Goal: Task Accomplishment & Management: Use online tool/utility

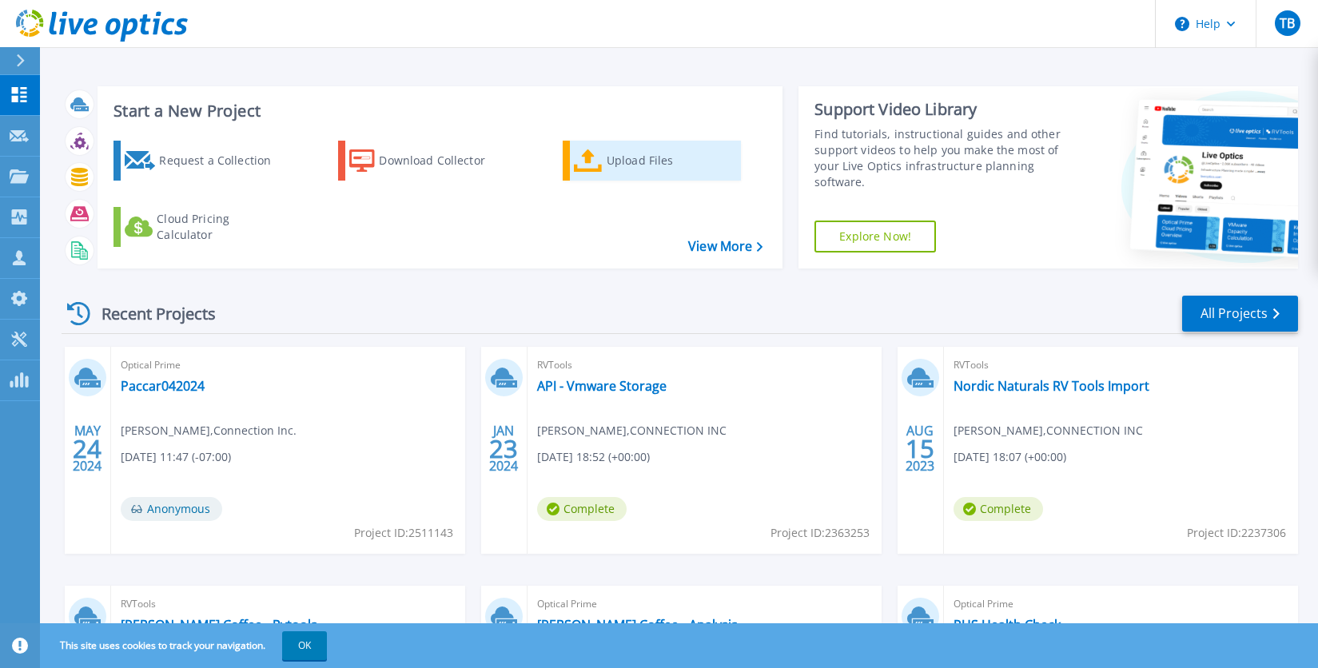
click at [625, 158] on div "Upload Files" at bounding box center [671, 161] width 128 height 32
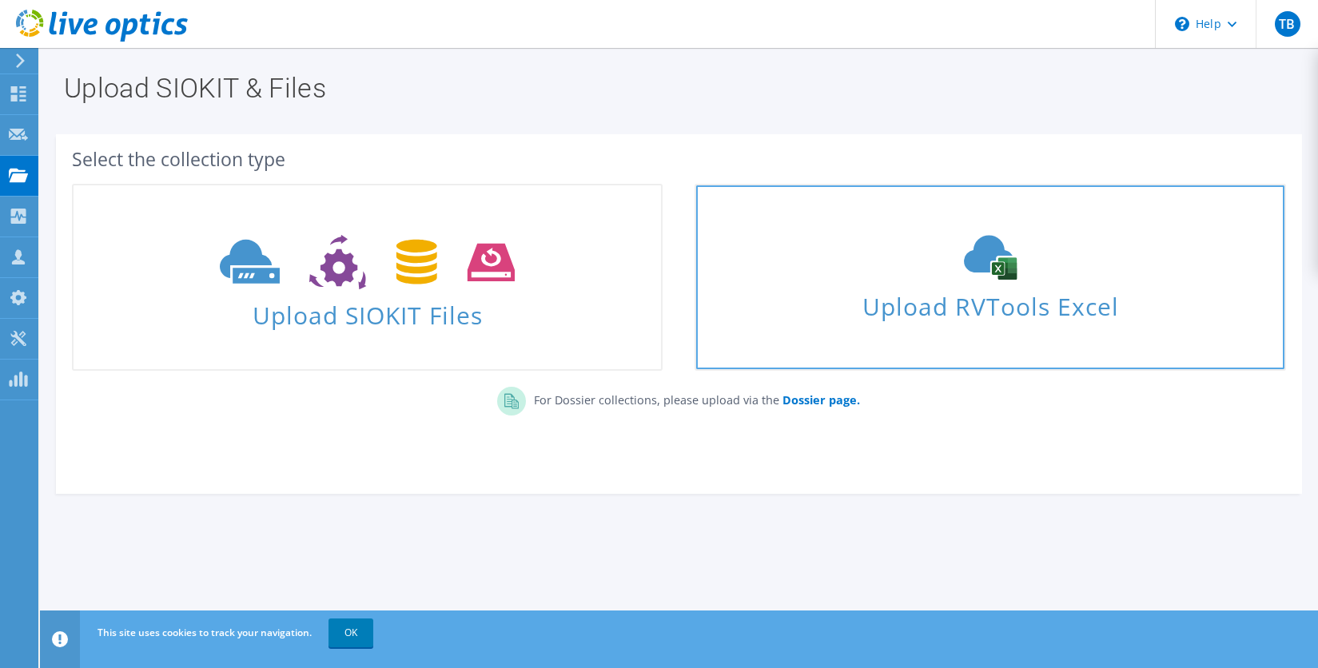
click at [990, 305] on span "Upload RVTools Excel" at bounding box center [989, 302] width 587 height 34
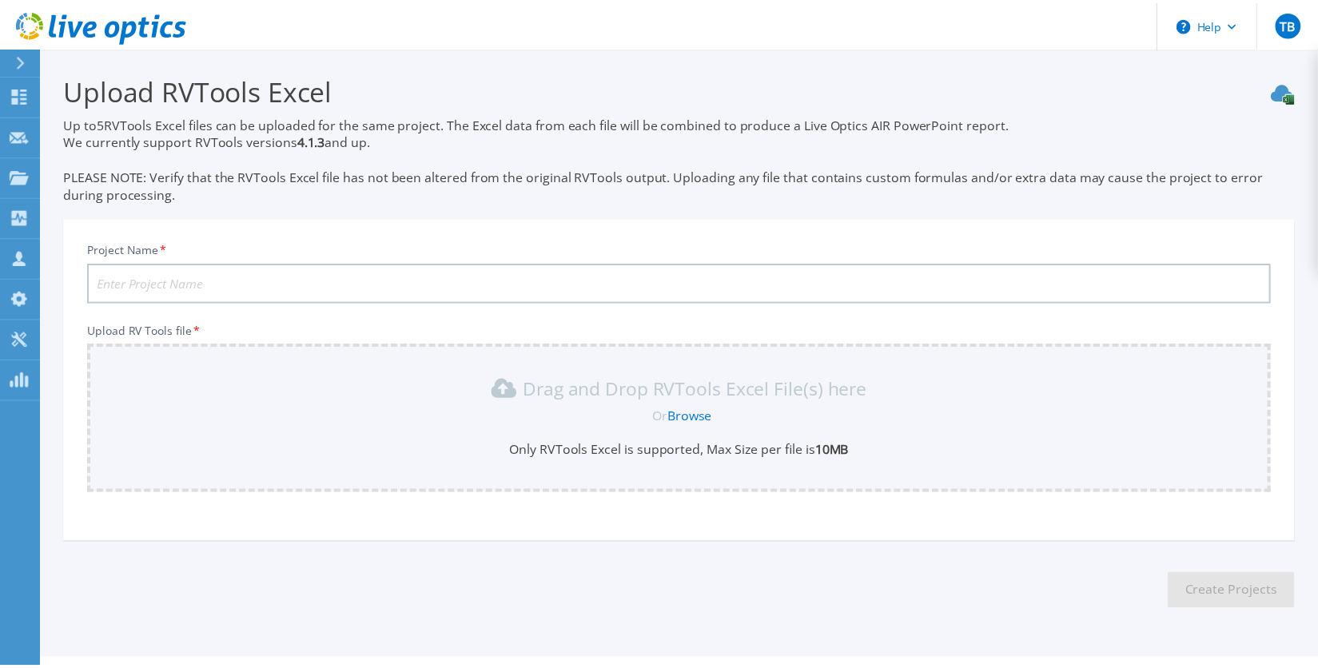
scroll to position [39, 0]
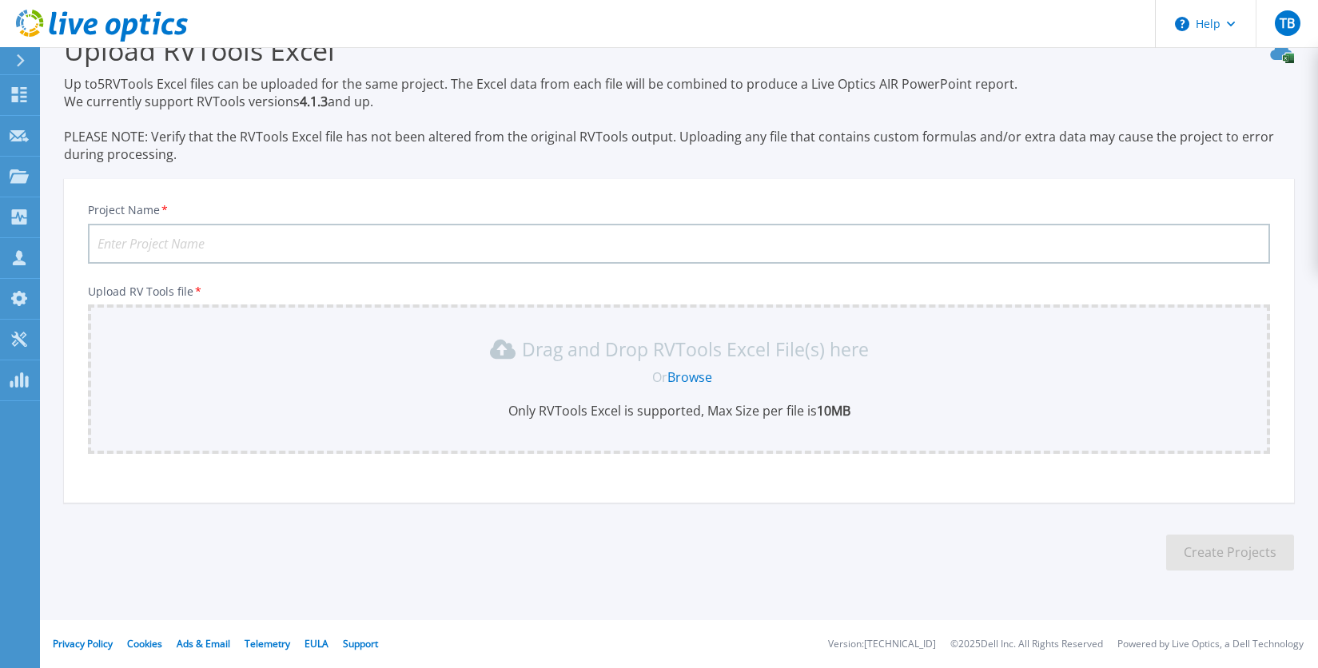
click at [291, 237] on input "Project Name *" at bounding box center [679, 244] width 1182 height 40
type input "Motors Management VMware vSphere"
click at [693, 380] on link "Browse" at bounding box center [689, 377] width 45 height 18
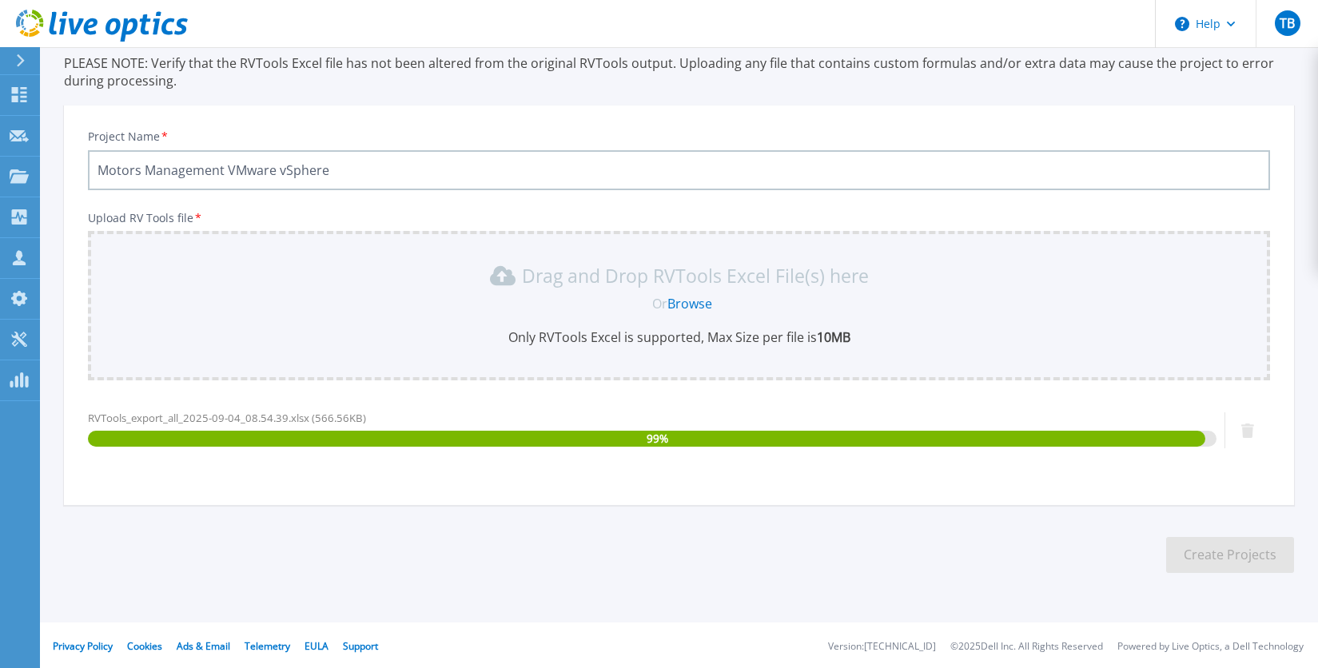
scroll to position [115, 0]
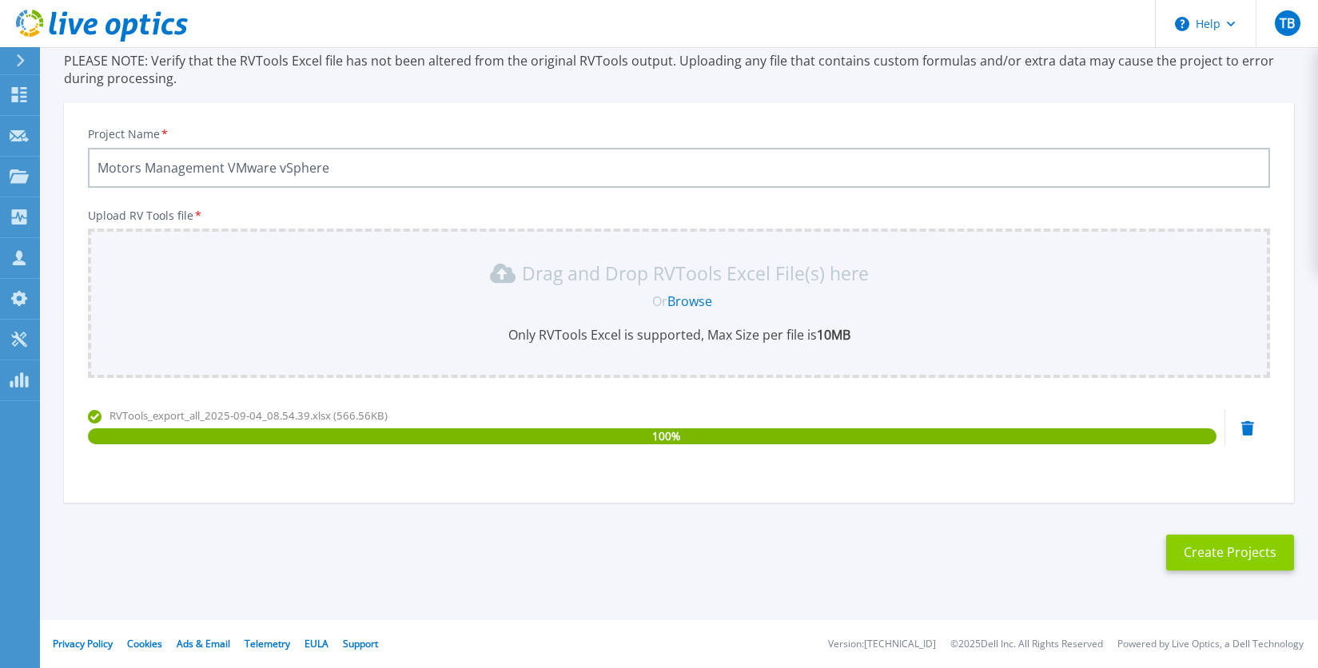
click at [1235, 554] on button "Create Projects" at bounding box center [1230, 553] width 128 height 36
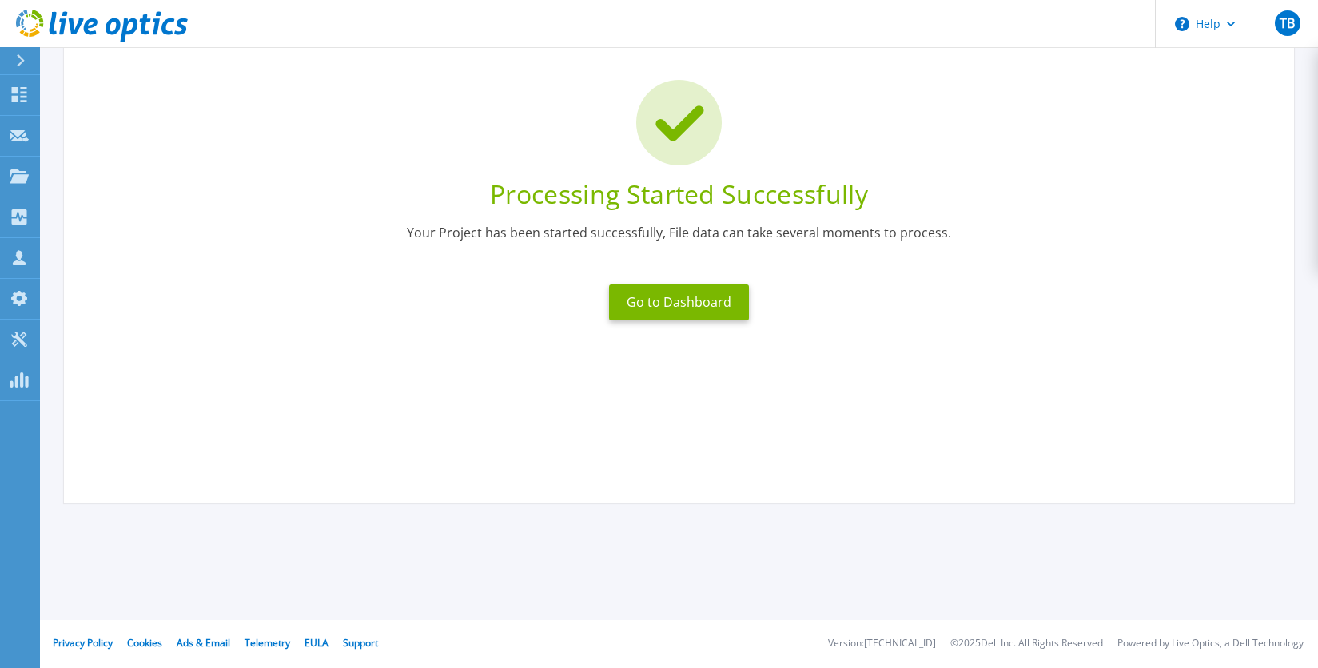
scroll to position [91, 0]
click at [684, 297] on button "Go to Dashboard" at bounding box center [679, 303] width 140 height 36
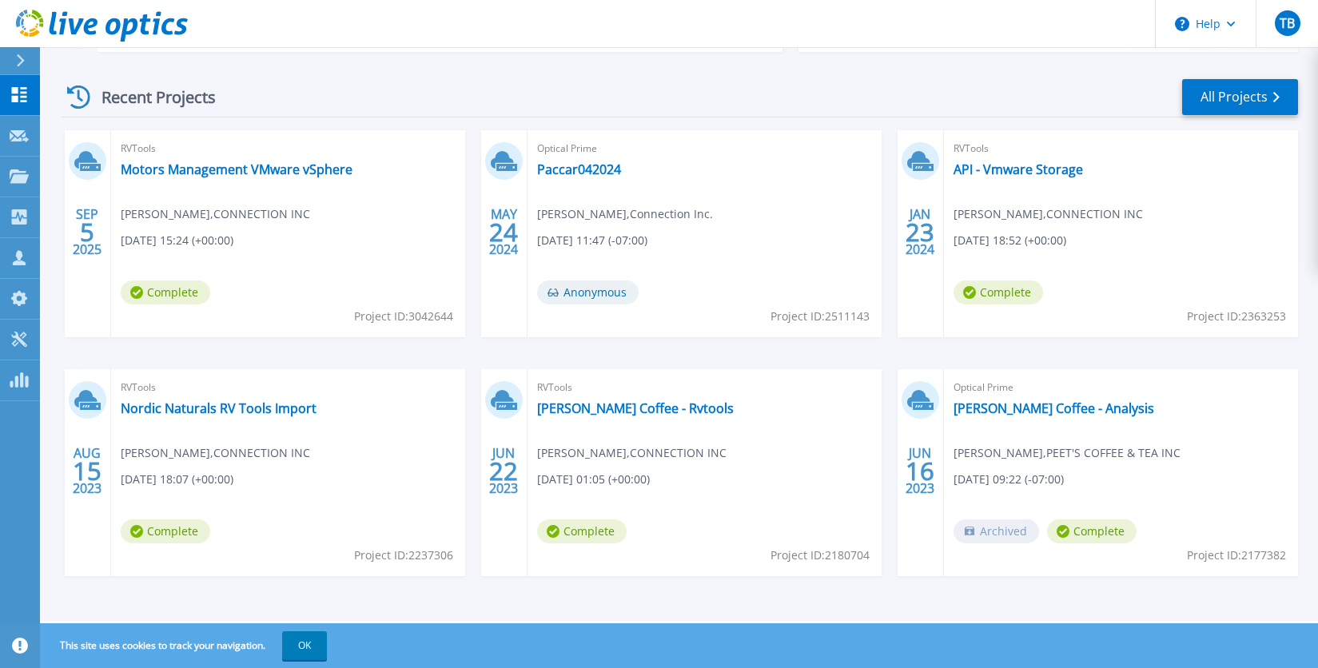
scroll to position [217, 0]
click at [204, 172] on link "Motors Management VMware vSphere" at bounding box center [237, 169] width 232 height 16
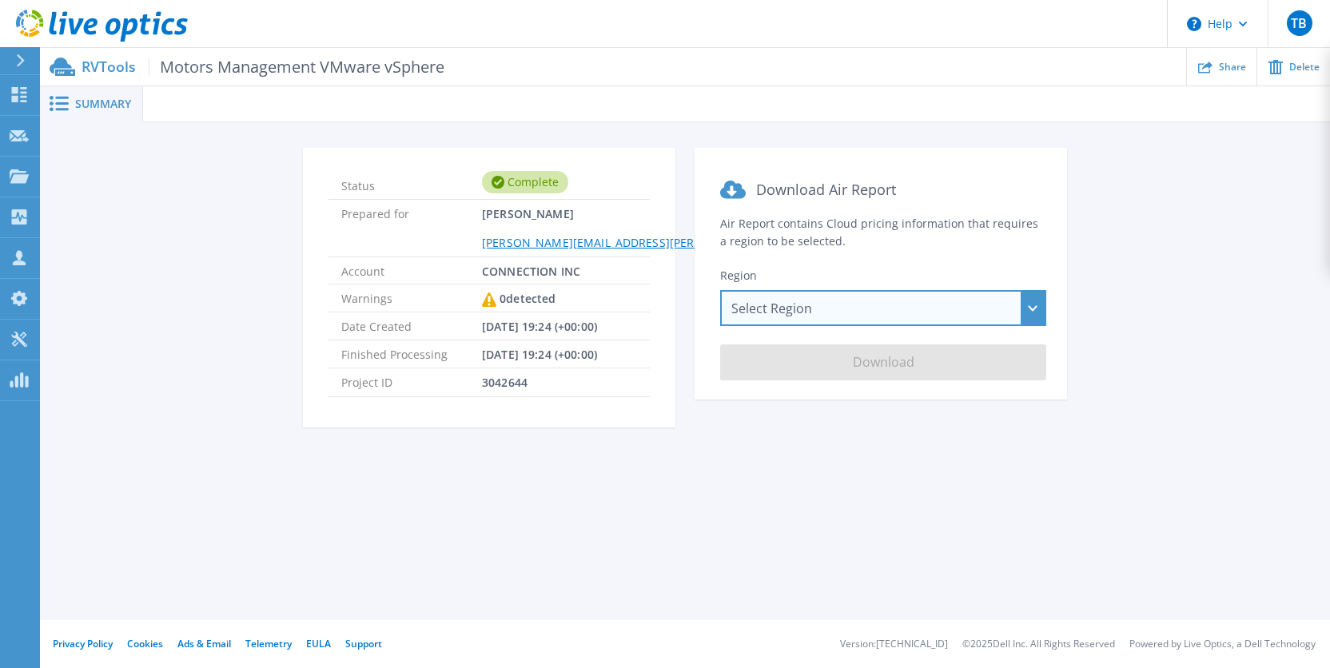
click at [991, 300] on div "Select Region Asia Pacific (Hong Kong) Asia Pacific (Mumbai) Asia Pacific (Seou…" at bounding box center [883, 308] width 326 height 36
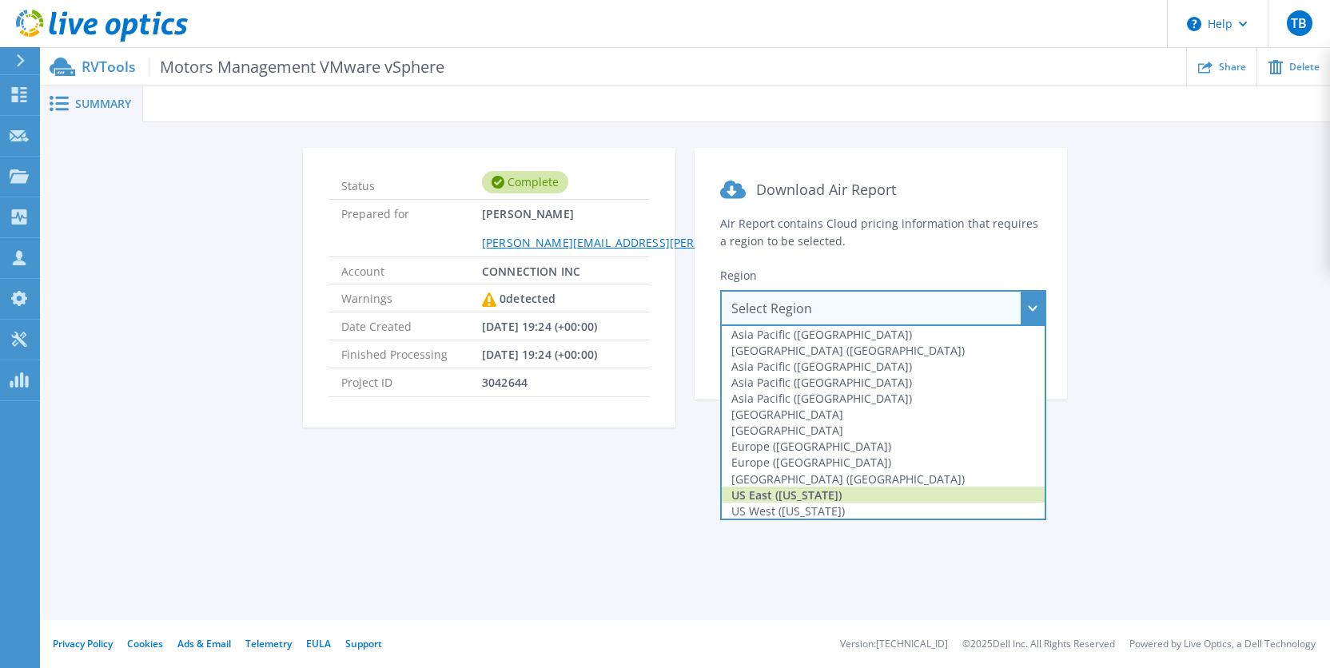
click at [889, 491] on div "US East (Virginia)" at bounding box center [883, 495] width 323 height 16
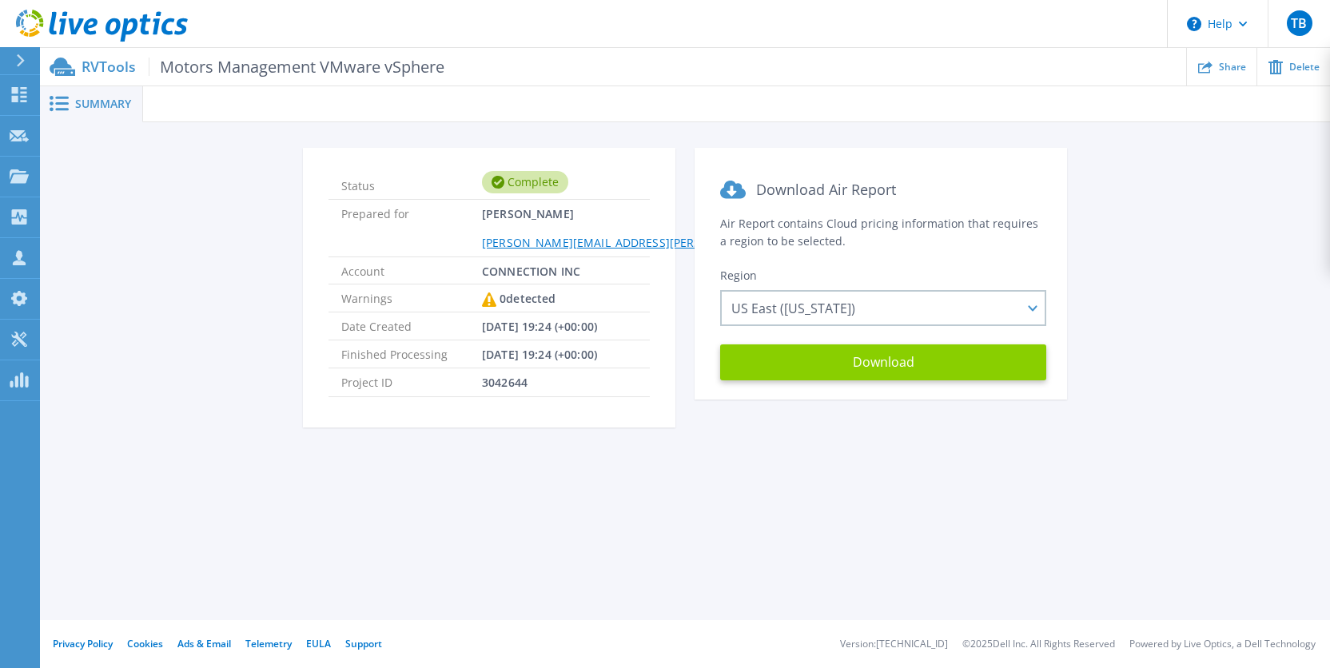
click at [893, 364] on button "Download" at bounding box center [883, 362] width 326 height 36
click at [105, 102] on span "Summary" at bounding box center [103, 103] width 56 height 11
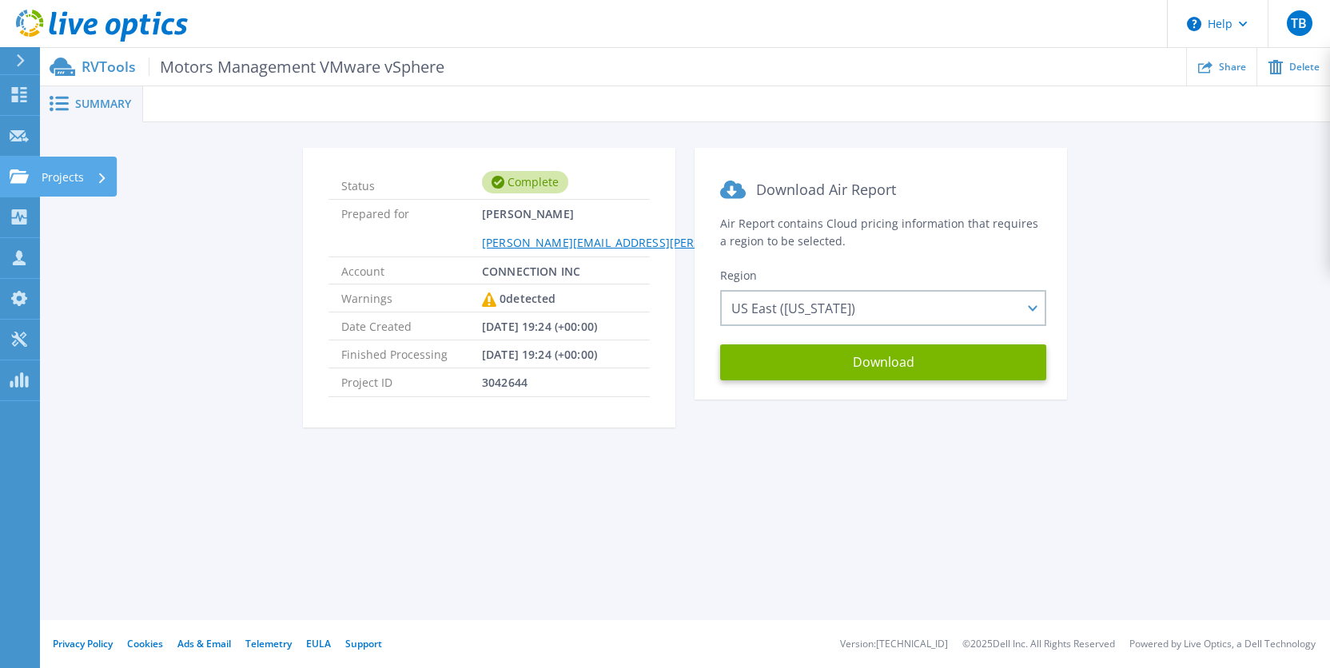
click at [58, 172] on p "Projects" at bounding box center [63, 178] width 42 height 42
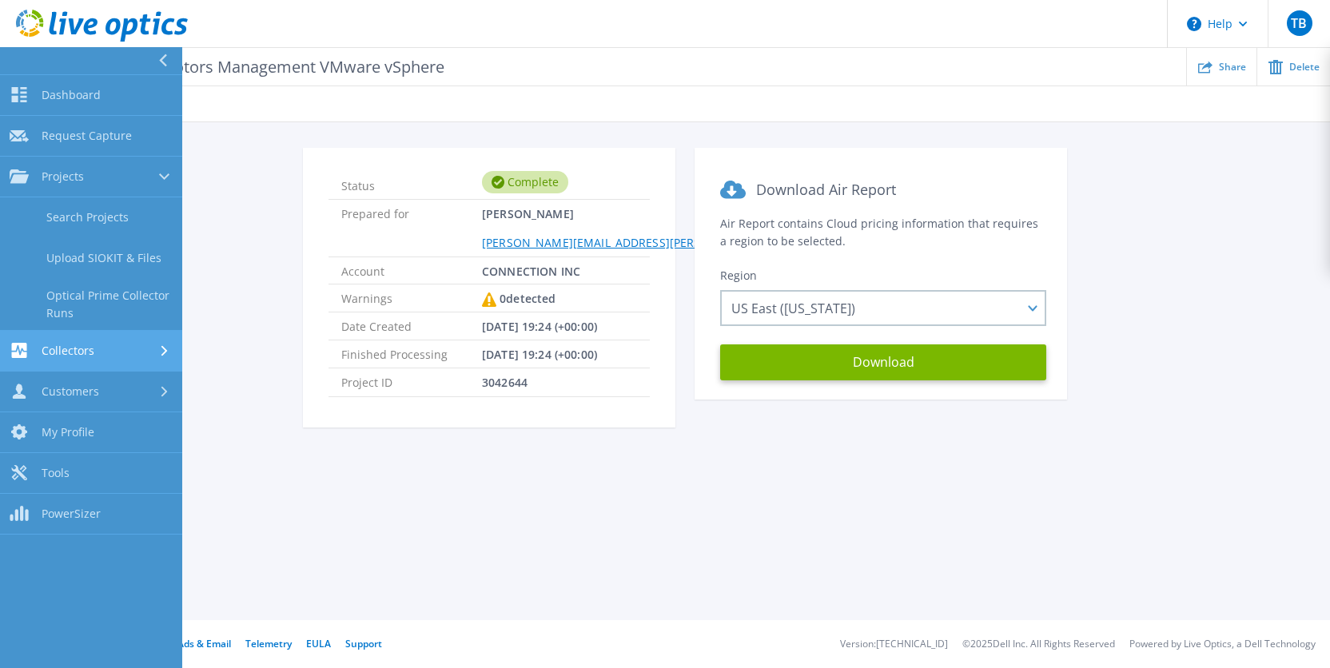
click at [149, 352] on div "Collectors" at bounding box center [91, 350] width 163 height 15
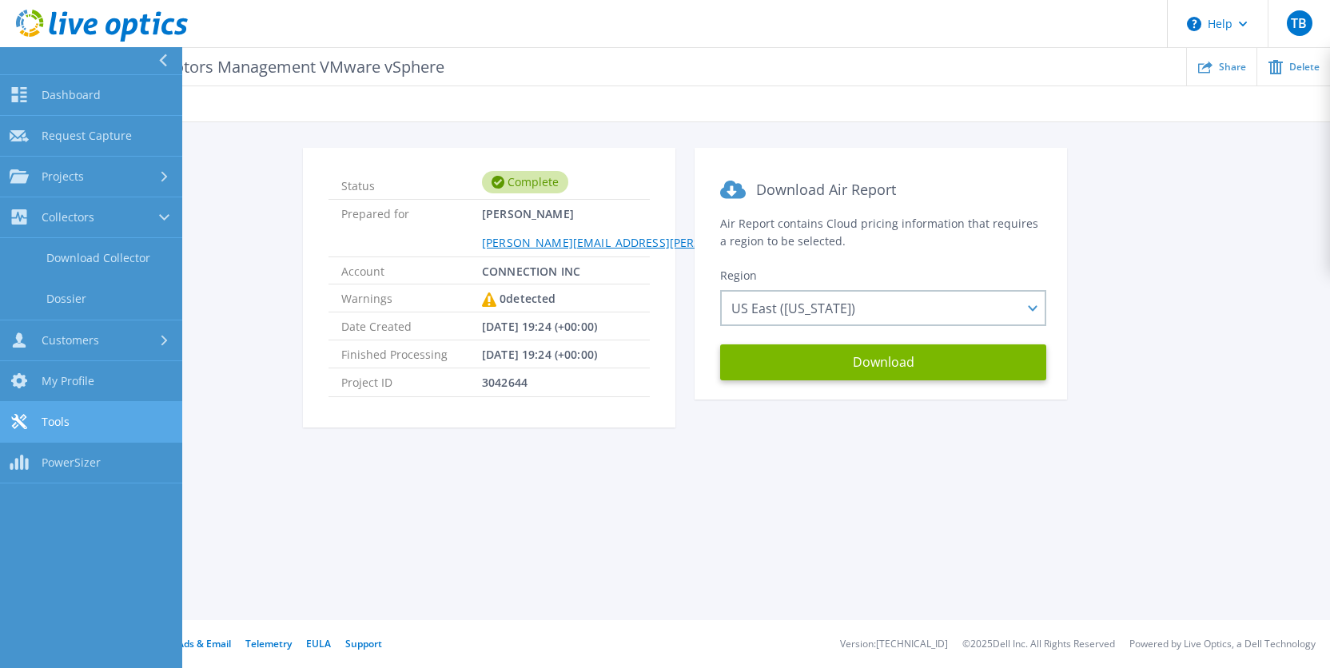
click at [38, 418] on link "Tools Tools" at bounding box center [91, 422] width 182 height 41
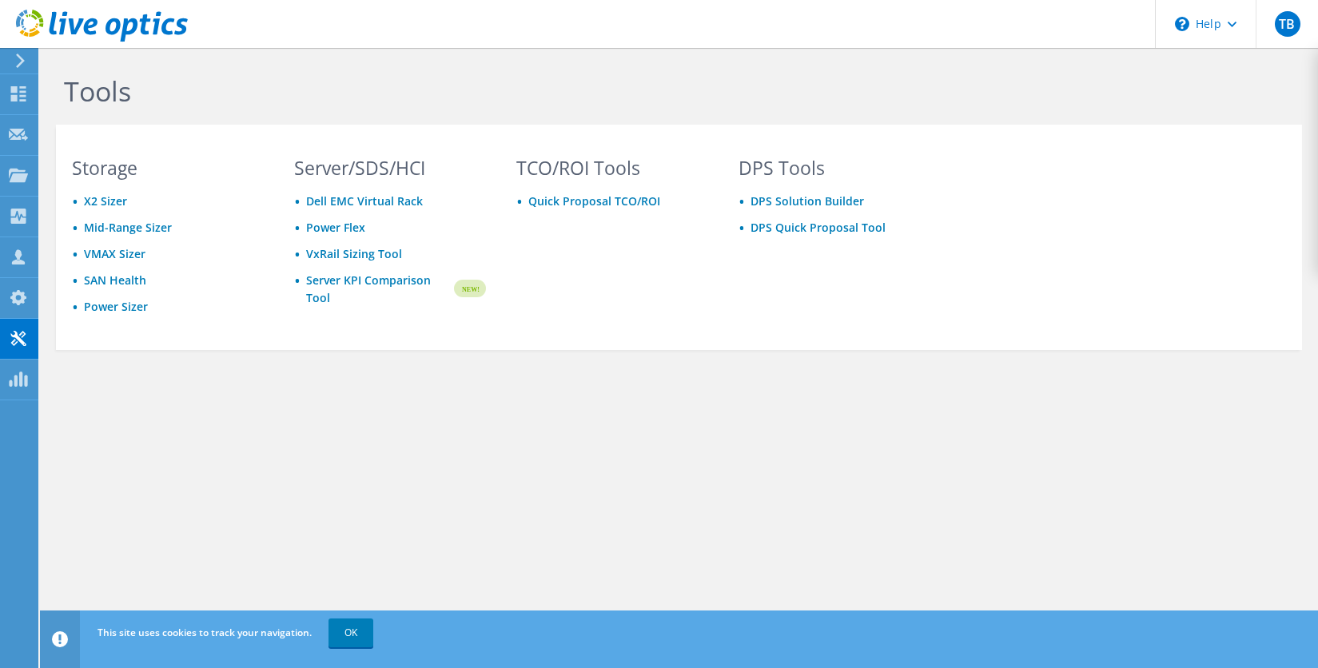
click at [15, 59] on icon at bounding box center [20, 61] width 12 height 14
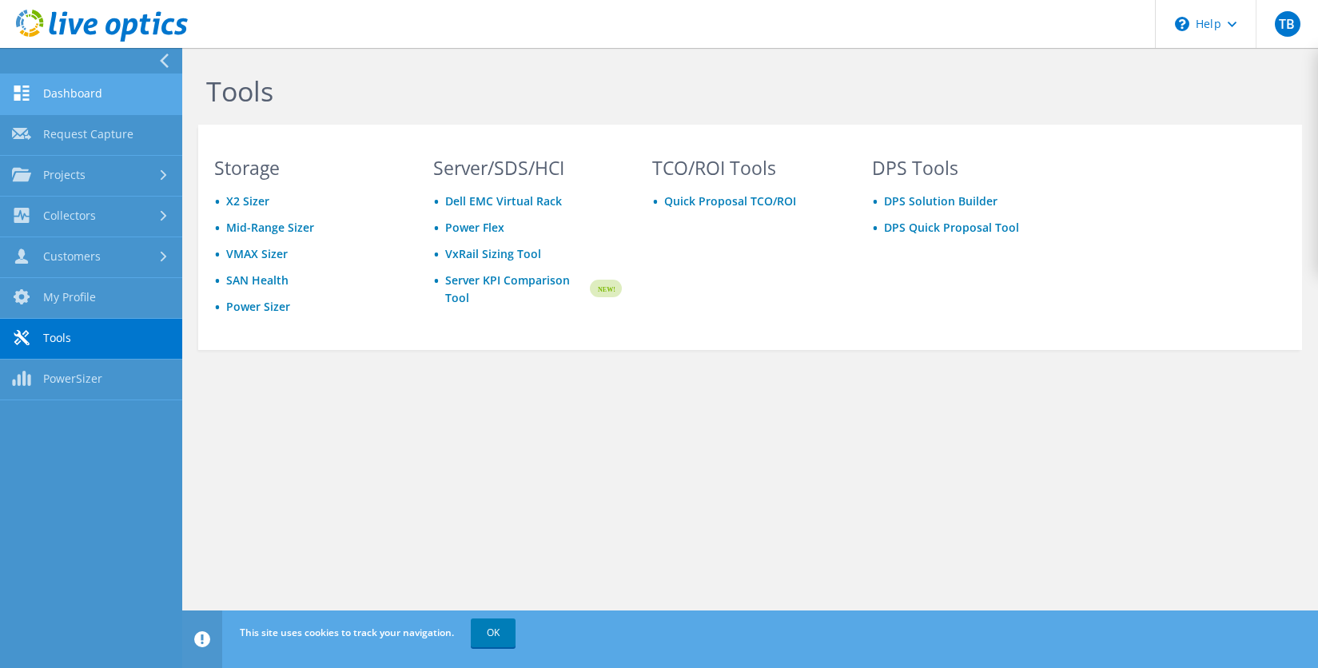
click at [66, 90] on link "Dashboard" at bounding box center [91, 94] width 182 height 41
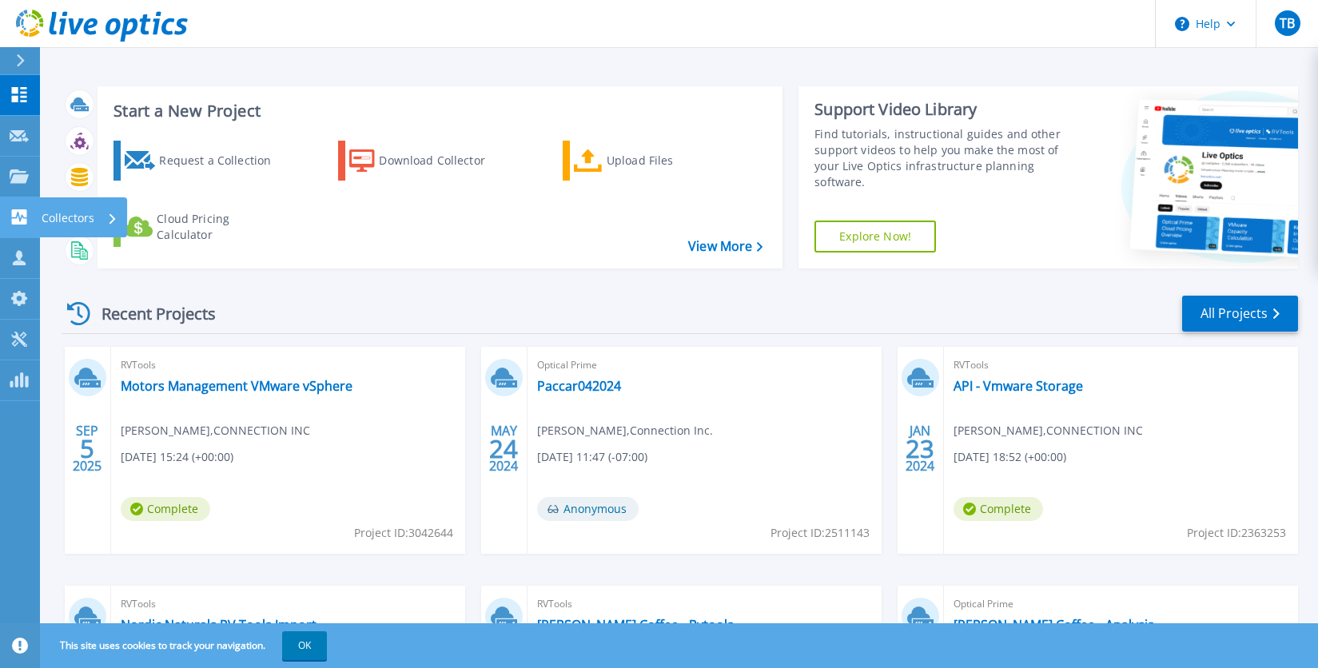
click at [98, 217] on div "Collectors" at bounding box center [80, 218] width 76 height 42
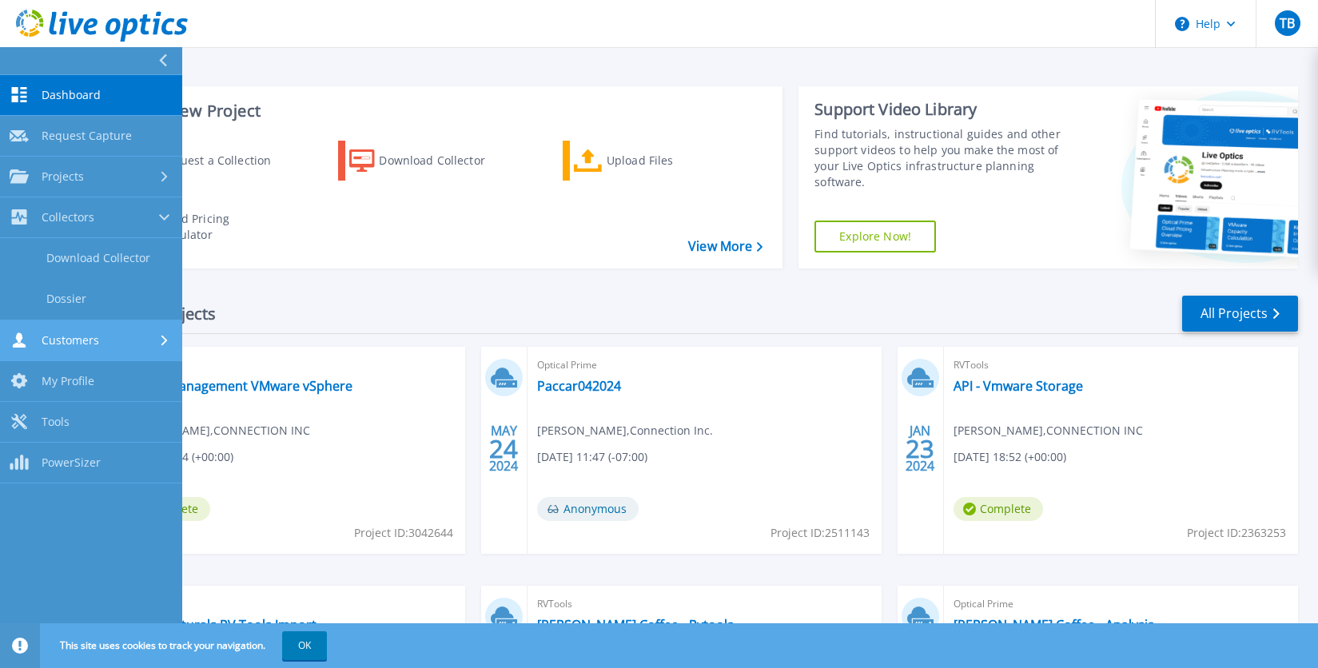
click at [149, 336] on div "Customers" at bounding box center [91, 339] width 163 height 15
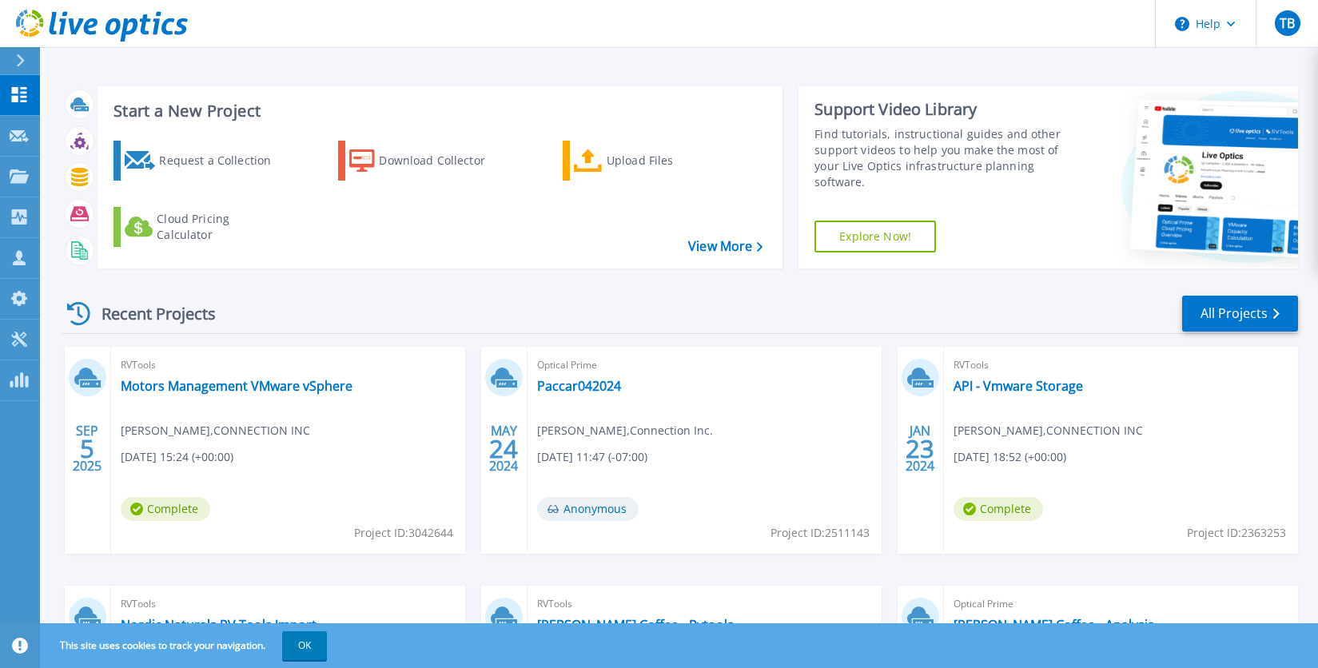
click at [372, 302] on div "Recent Projects All Projects" at bounding box center [680, 314] width 1236 height 40
click at [381, 379] on div "RVTools Motors Management VMware vSphere Tim Bittenbender , CONNECTION INC 09/0…" at bounding box center [288, 450] width 354 height 207
click at [300, 384] on link "Motors Management VMware vSphere" at bounding box center [237, 386] width 232 height 16
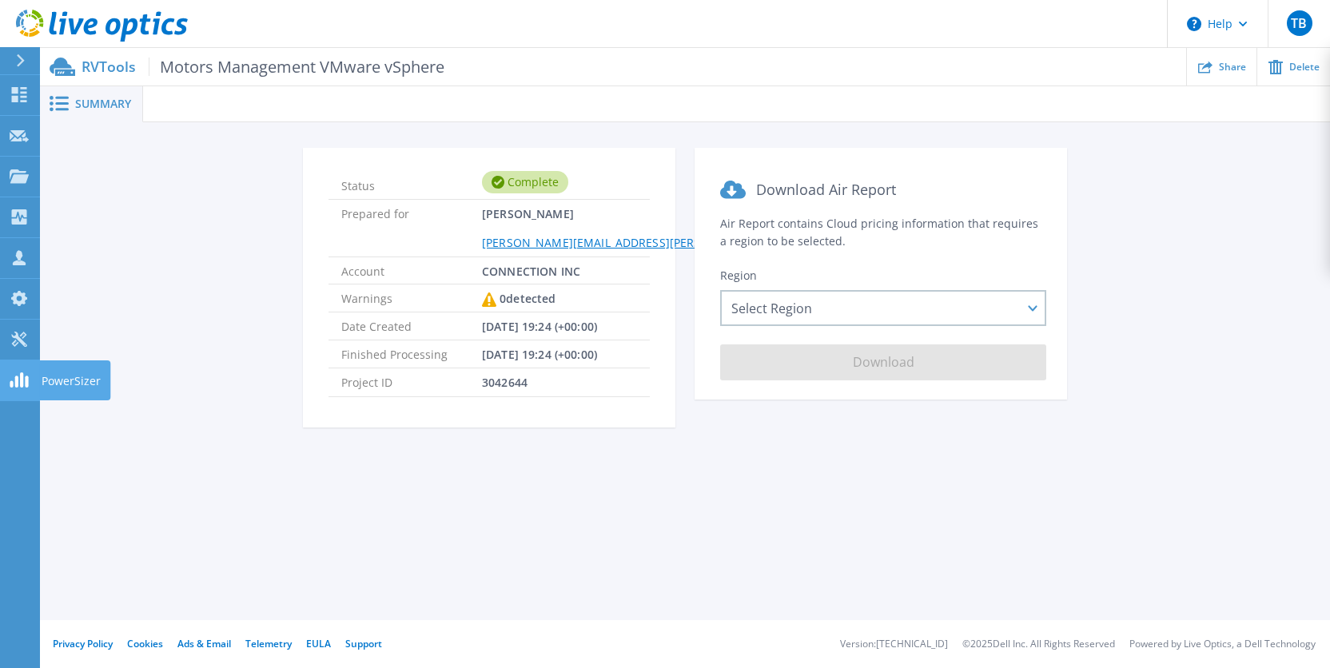
click at [66, 380] on p "PowerSizer" at bounding box center [71, 381] width 59 height 42
